Goal: Find specific fact: Find specific fact

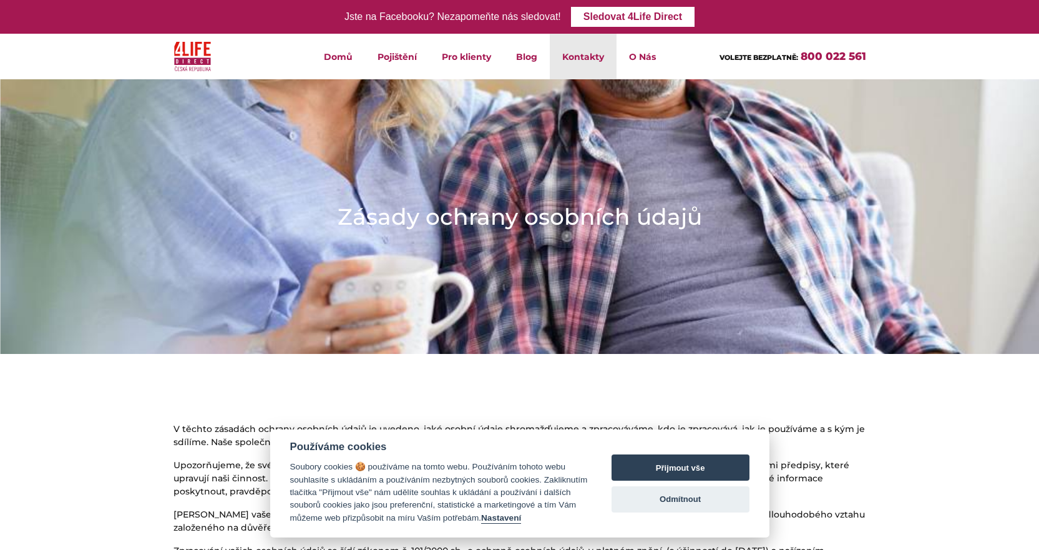
click at [584, 61] on link "Kontakty" at bounding box center [583, 57] width 67 height 46
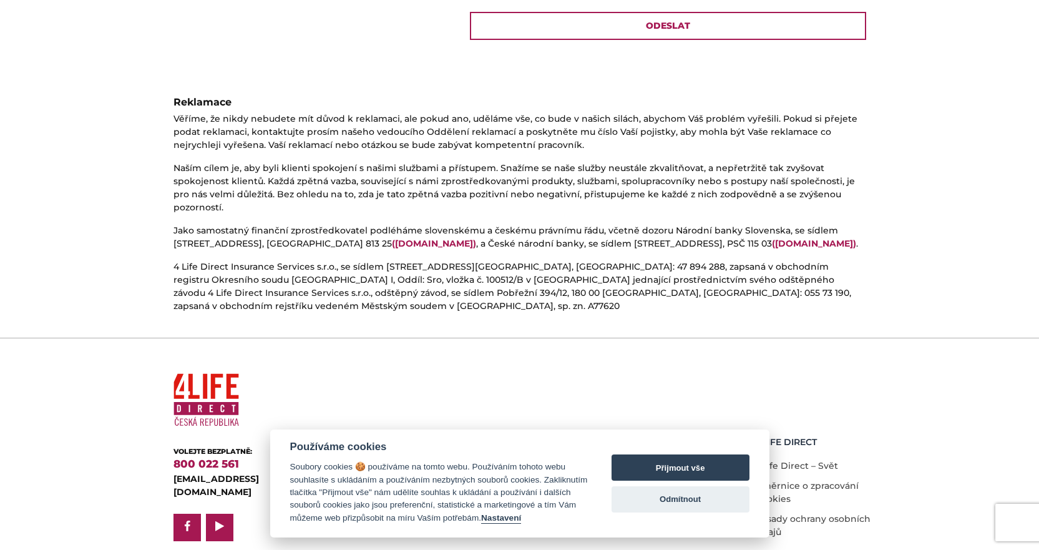
scroll to position [662, 0]
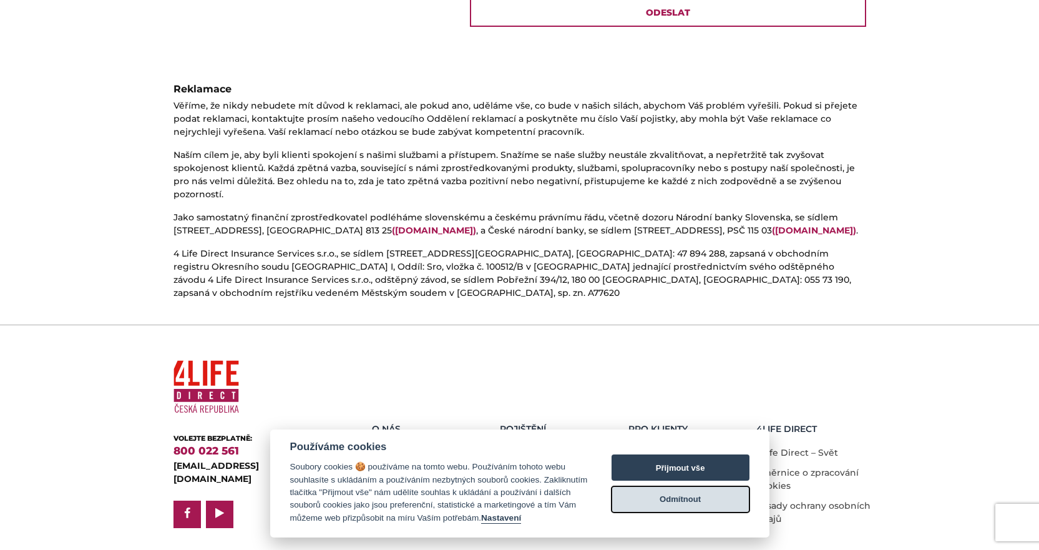
click at [699, 502] on button "Odmítnout" at bounding box center [680, 499] width 138 height 26
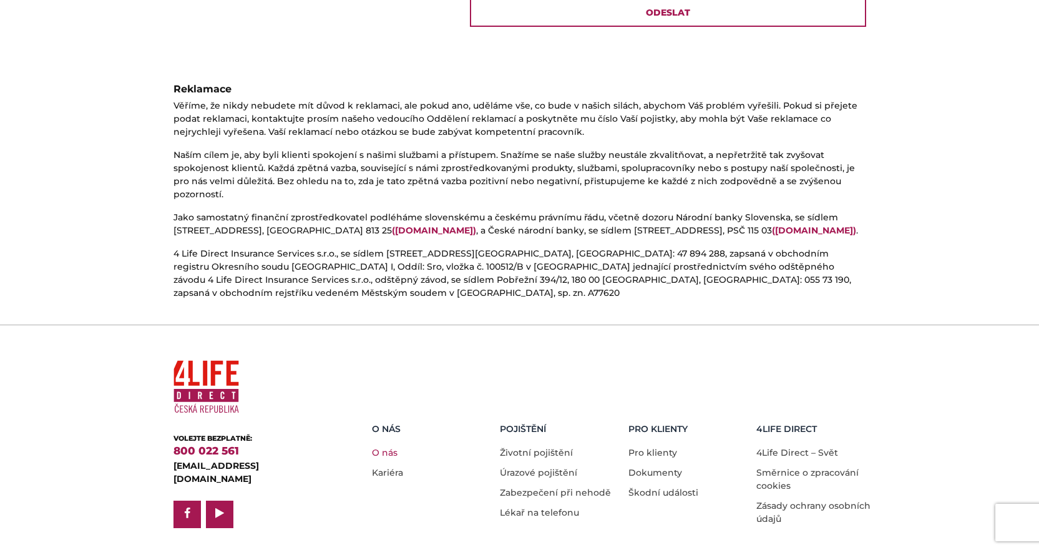
click at [389, 447] on link "O nás" at bounding box center [385, 452] width 26 height 11
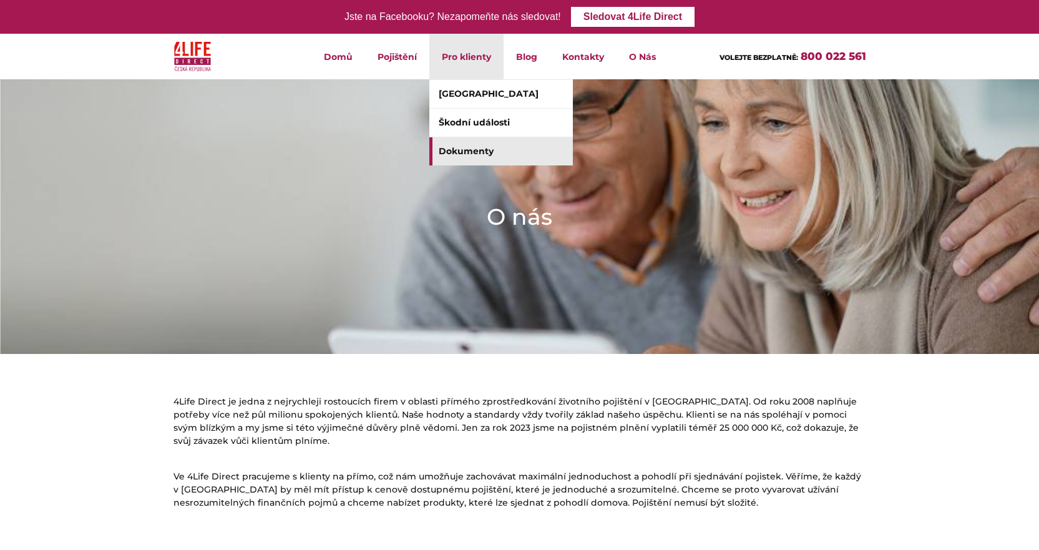
click at [464, 150] on link "Dokumenty" at bounding box center [501, 151] width 144 height 28
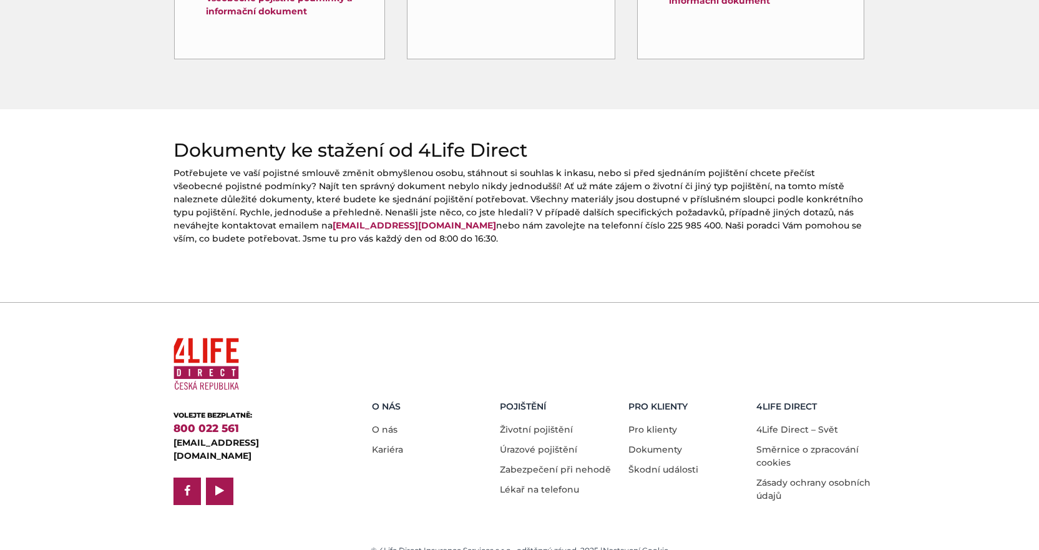
scroll to position [528, 0]
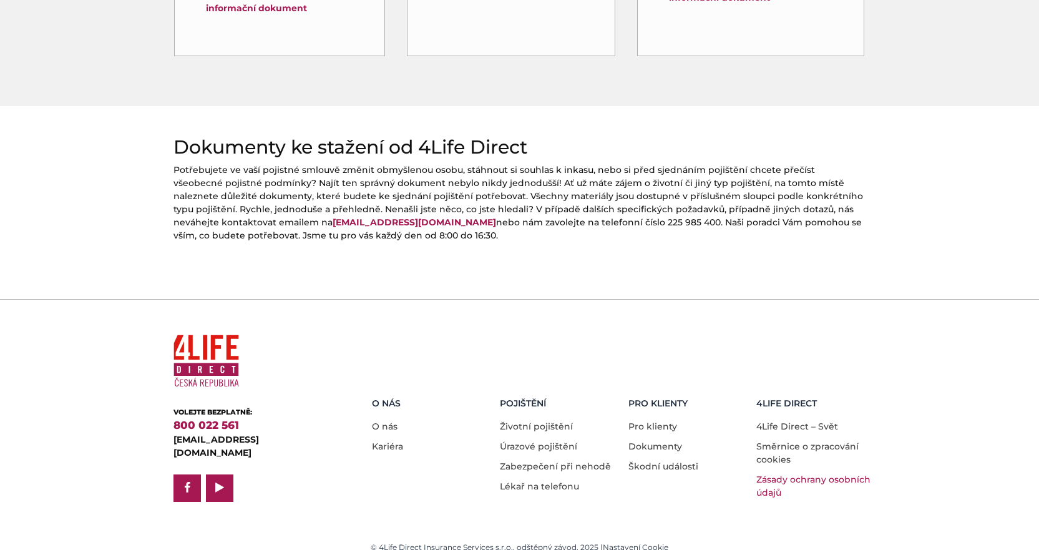
click at [777, 474] on link "Zásady ochrany osobních údajů" at bounding box center [813, 486] width 114 height 24
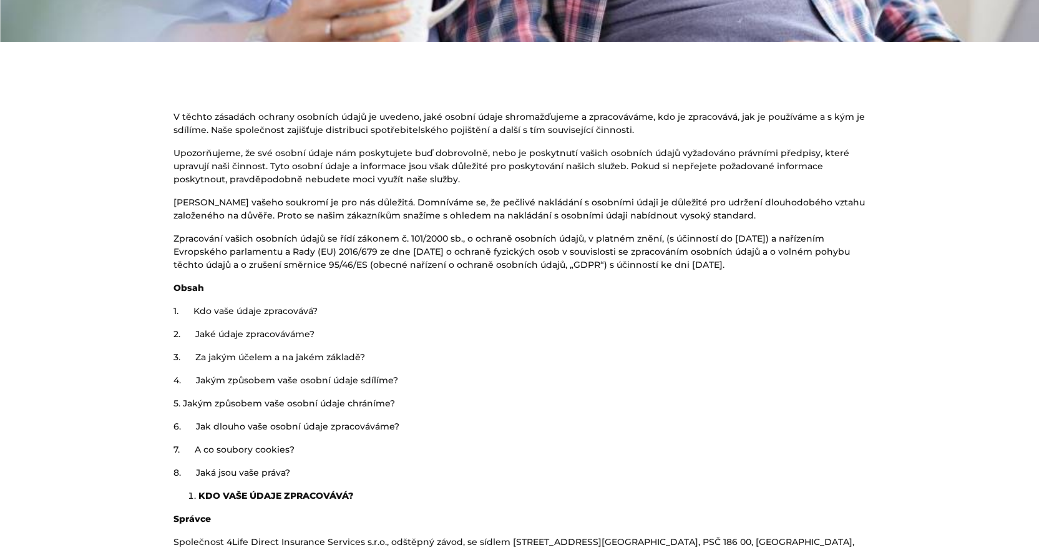
scroll to position [686, 0]
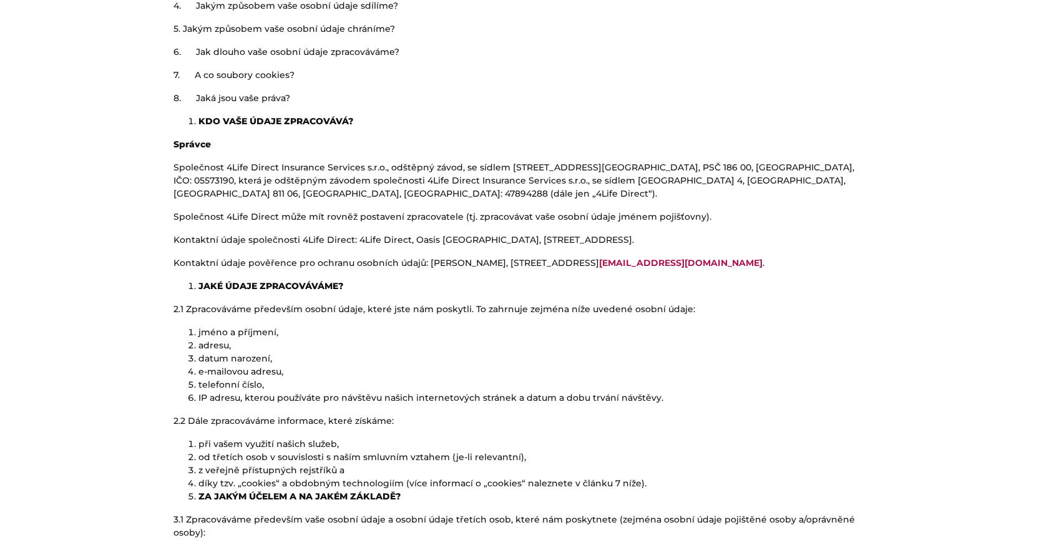
drag, startPoint x: 803, startPoint y: 165, endPoint x: 784, endPoint y: 167, distance: 19.4
click at [784, 167] on p "Společnost 4Life Direct Insurance Services s.r.o., odštěpný závod, se sídlem [S…" at bounding box center [519, 180] width 693 height 39
drag, startPoint x: 764, startPoint y: 167, endPoint x: 783, endPoint y: 170, distance: 18.9
click at [783, 170] on p "Společnost 4Life Direct Insurance Services s.r.o., odštěpný závod, se sídlem [S…" at bounding box center [519, 180] width 693 height 39
click at [784, 170] on p "Společnost 4Life Direct Insurance Services s.r.o., odštěpný závod, se sídlem [S…" at bounding box center [519, 180] width 693 height 39
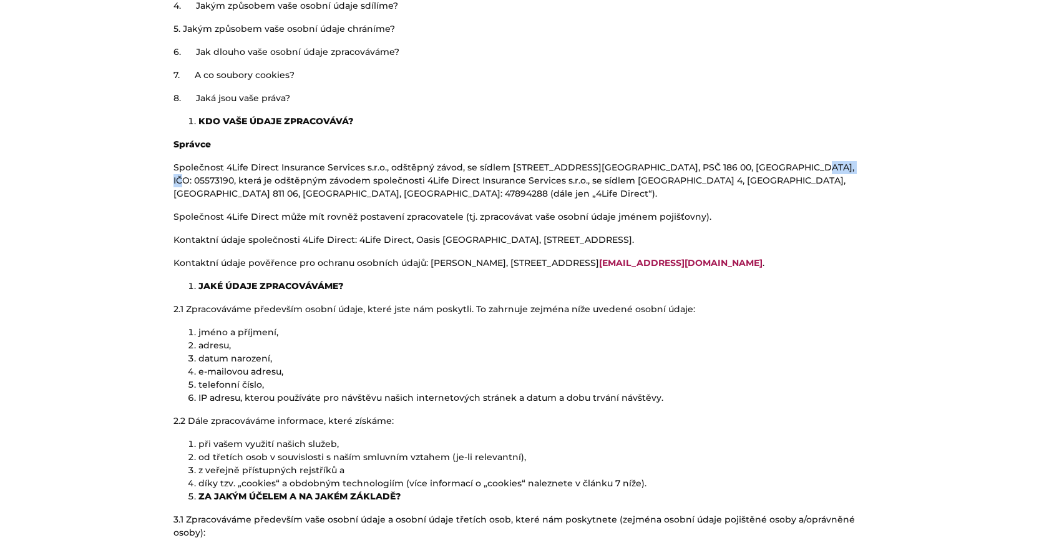
drag, startPoint x: 766, startPoint y: 169, endPoint x: 806, endPoint y: 168, distance: 39.3
click at [806, 168] on p "Společnost 4Life Direct Insurance Services s.r.o., odštěpný závod, se sídlem [S…" at bounding box center [519, 180] width 693 height 39
copy p "05573190"
